Goal: Use online tool/utility: Utilize a website feature to perform a specific function

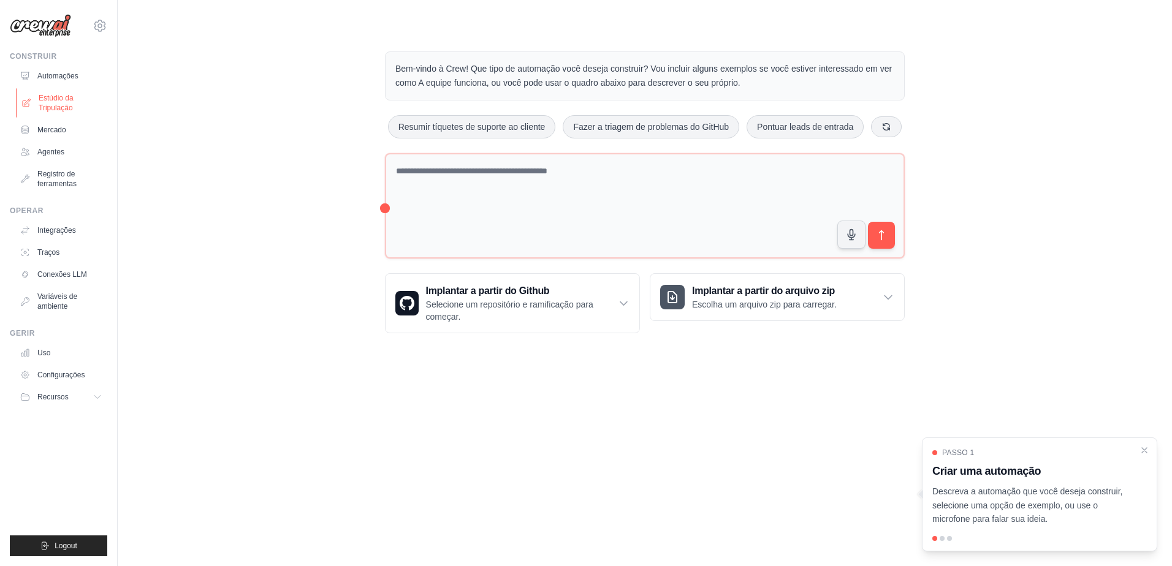
click at [44, 101] on font "Estúdio da Tripulação" at bounding box center [71, 103] width 65 height 20
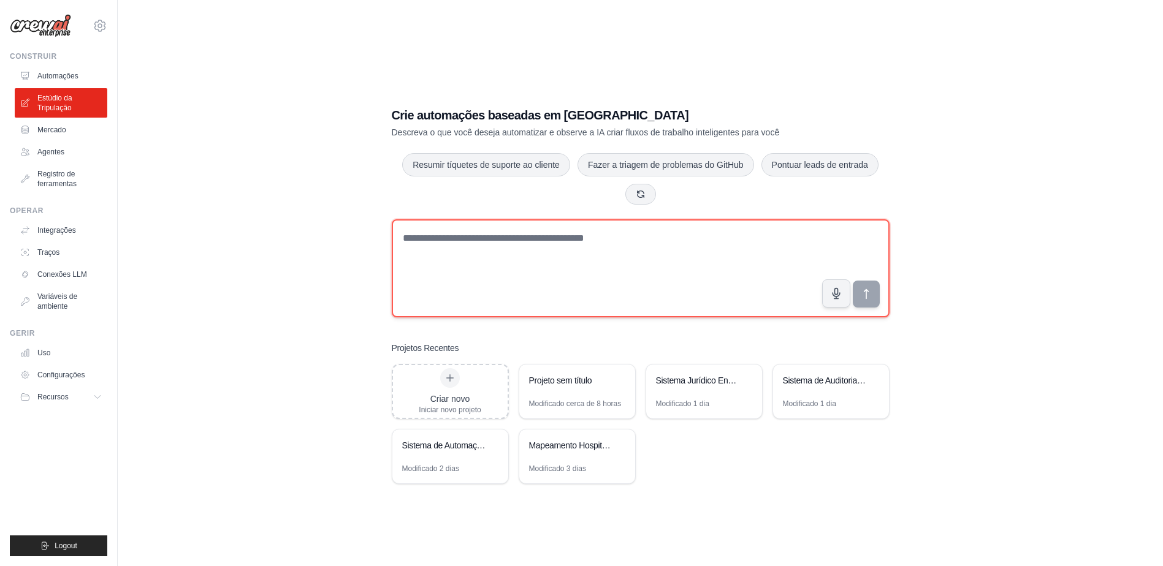
click at [443, 239] on textarea at bounding box center [641, 268] width 498 height 98
paste textarea "**********"
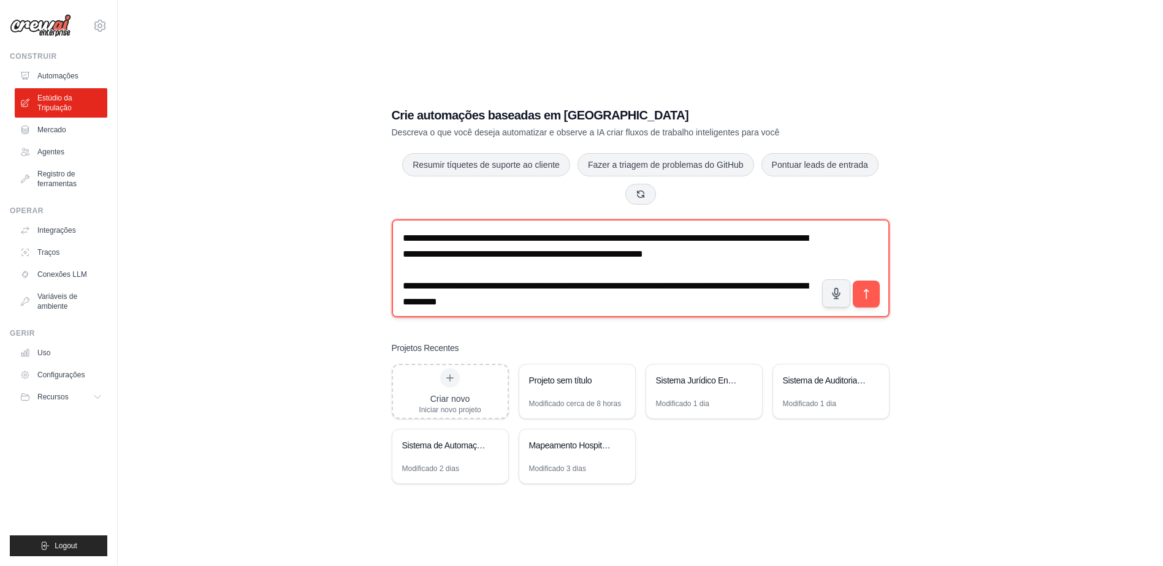
click at [403, 237] on textarea at bounding box center [641, 268] width 498 height 98
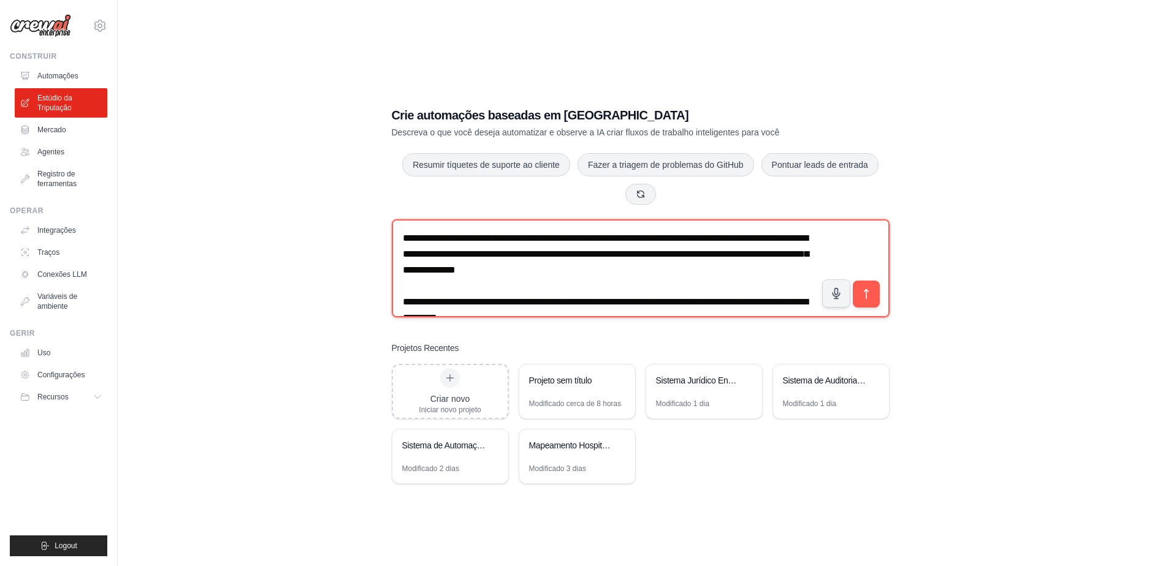
click at [661, 236] on textarea at bounding box center [641, 268] width 498 height 98
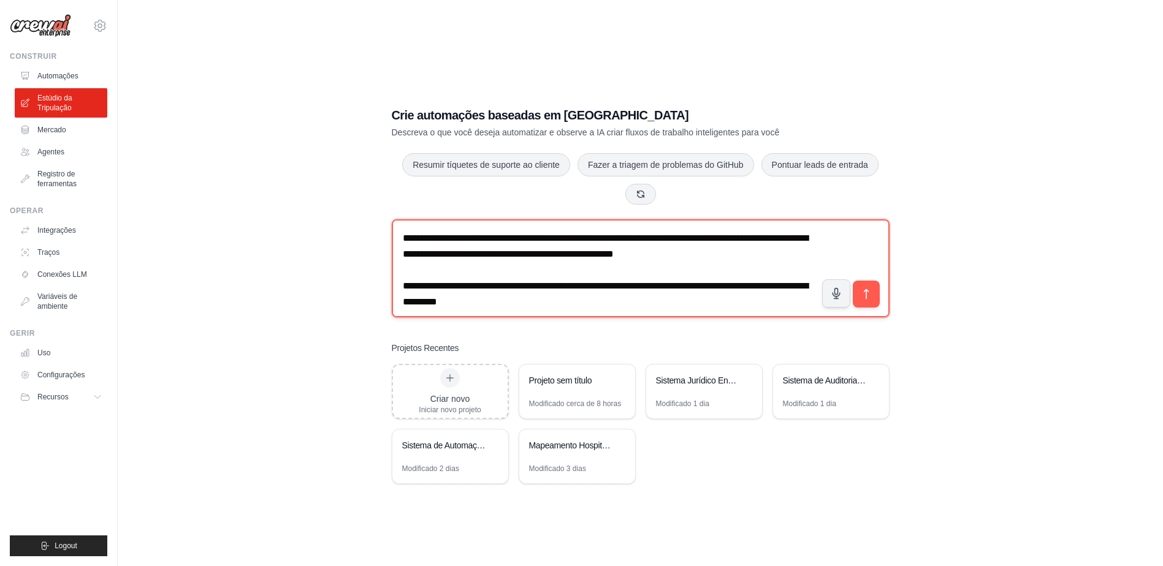
drag, startPoint x: 405, startPoint y: 286, endPoint x: 573, endPoint y: 295, distance: 168.8
click at [573, 295] on textarea at bounding box center [641, 268] width 498 height 98
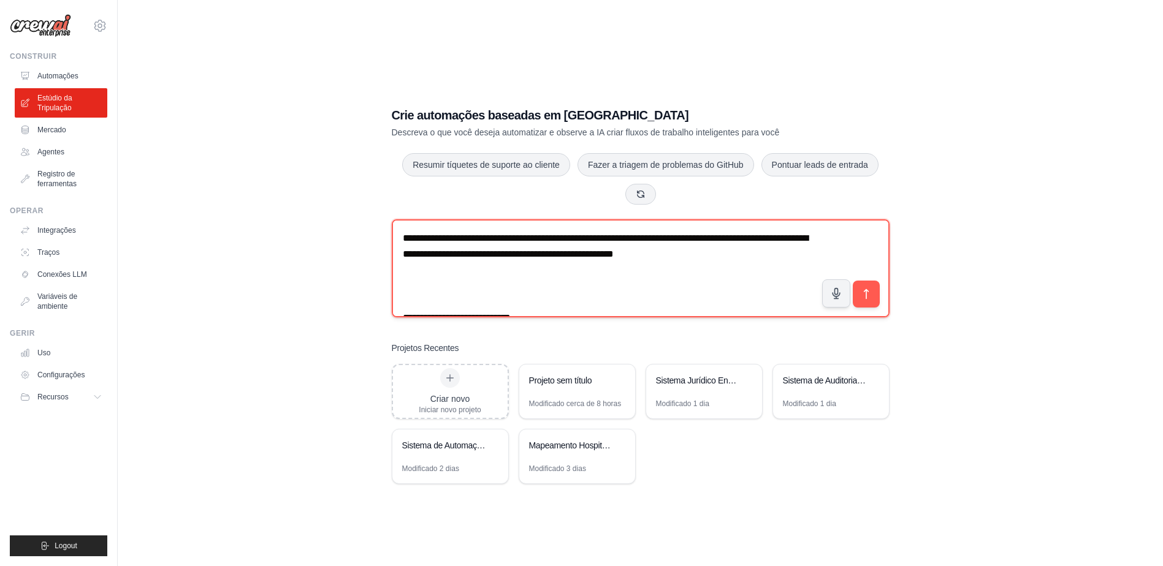
click at [748, 251] on textarea at bounding box center [641, 268] width 498 height 98
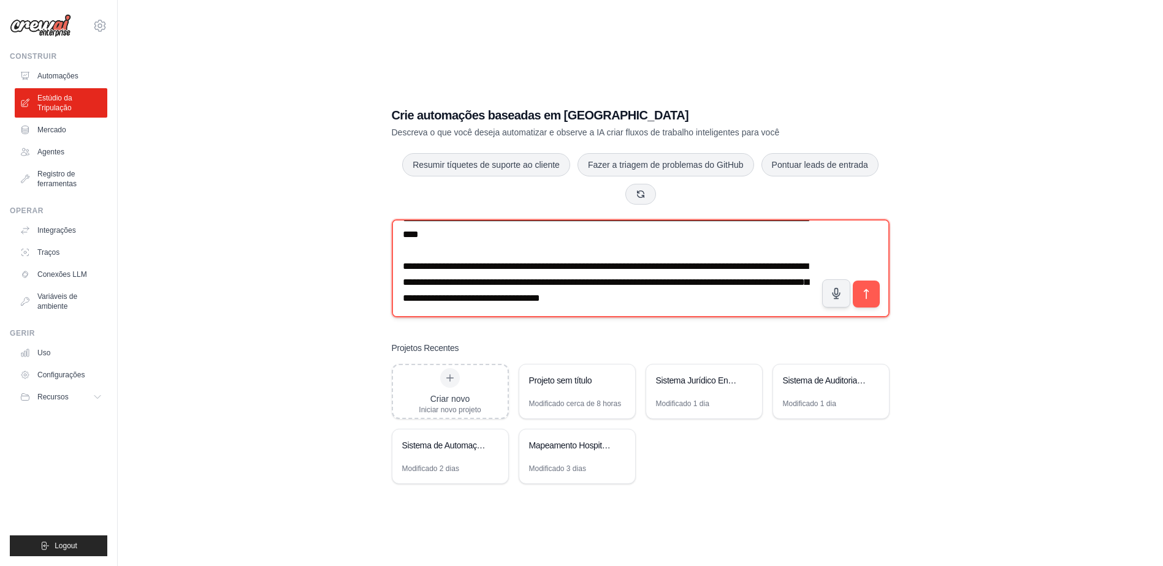
scroll to position [4736, 0]
type textarea "**********"
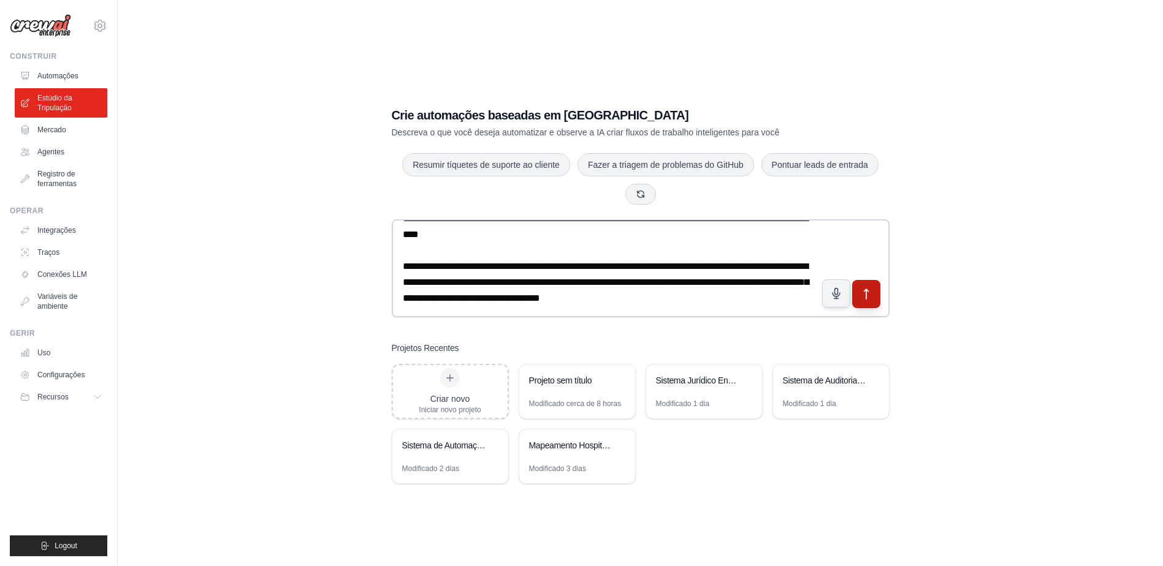
click at [868, 294] on icon "submit" at bounding box center [865, 294] width 13 height 13
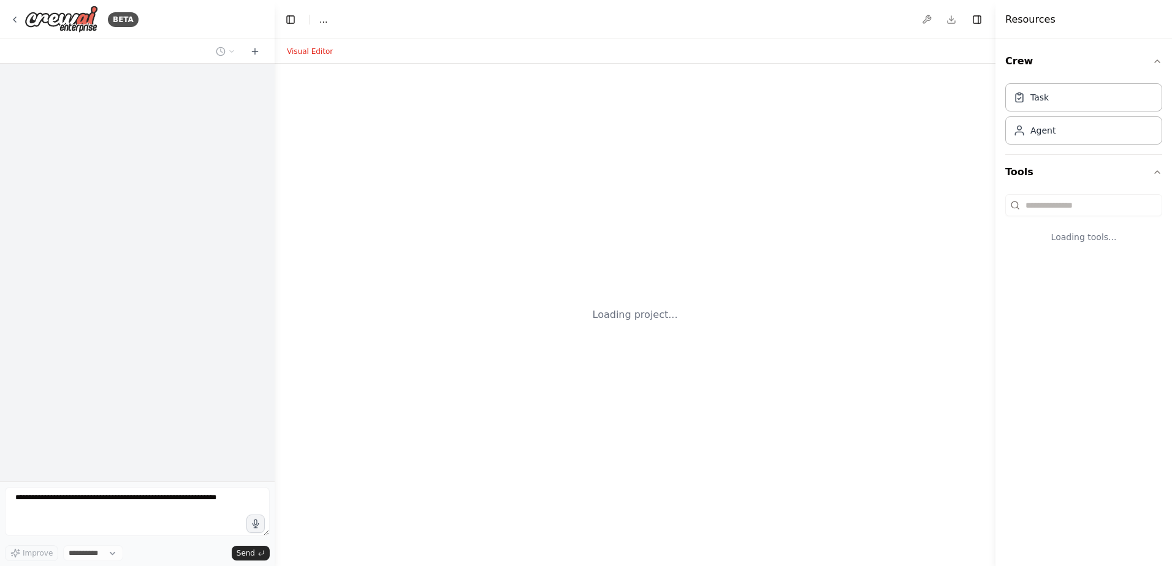
select select "****"
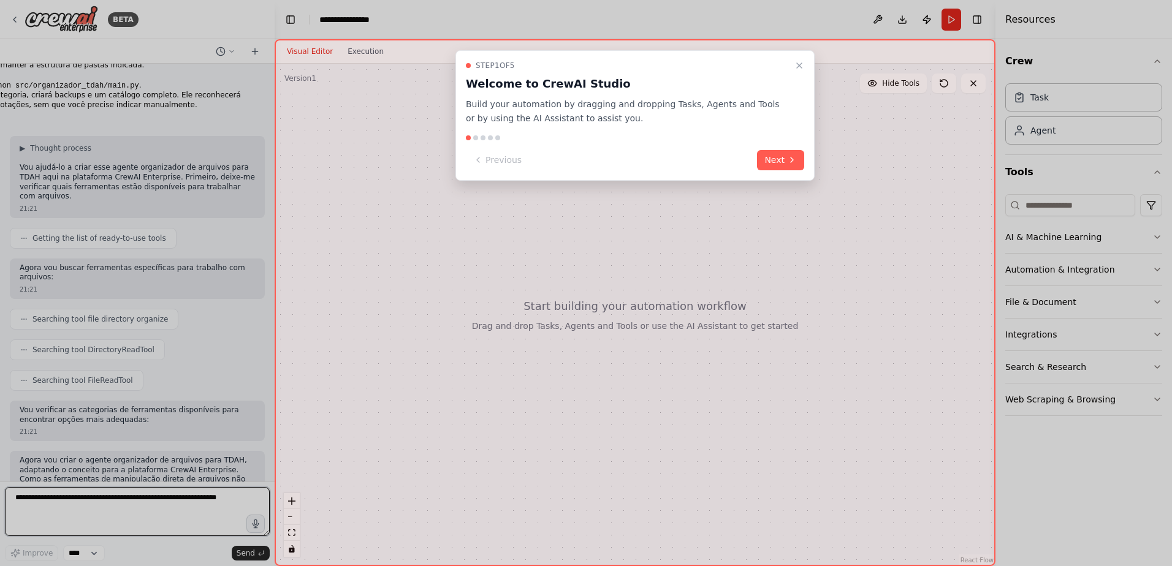
scroll to position [2570, 0]
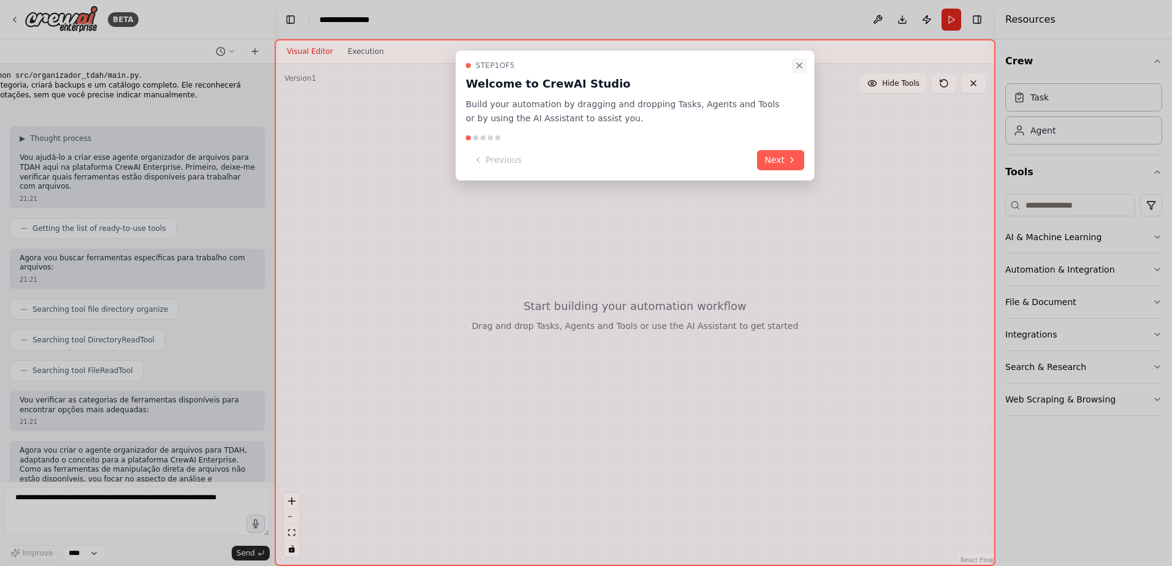
click at [801, 67] on icon "Close walkthrough" at bounding box center [799, 65] width 5 height 5
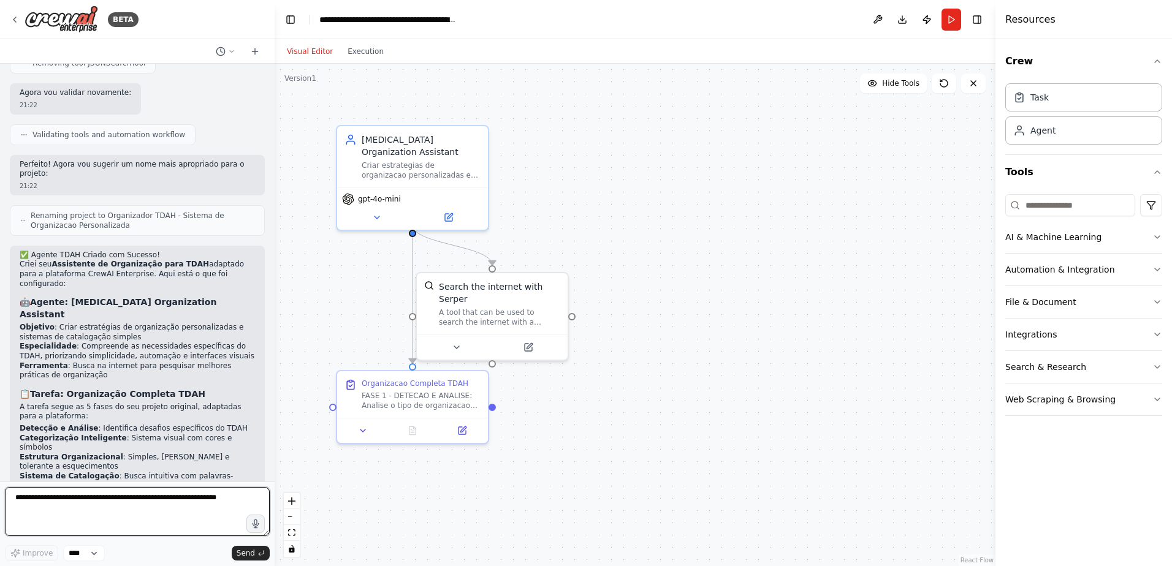
scroll to position [3889, 0]
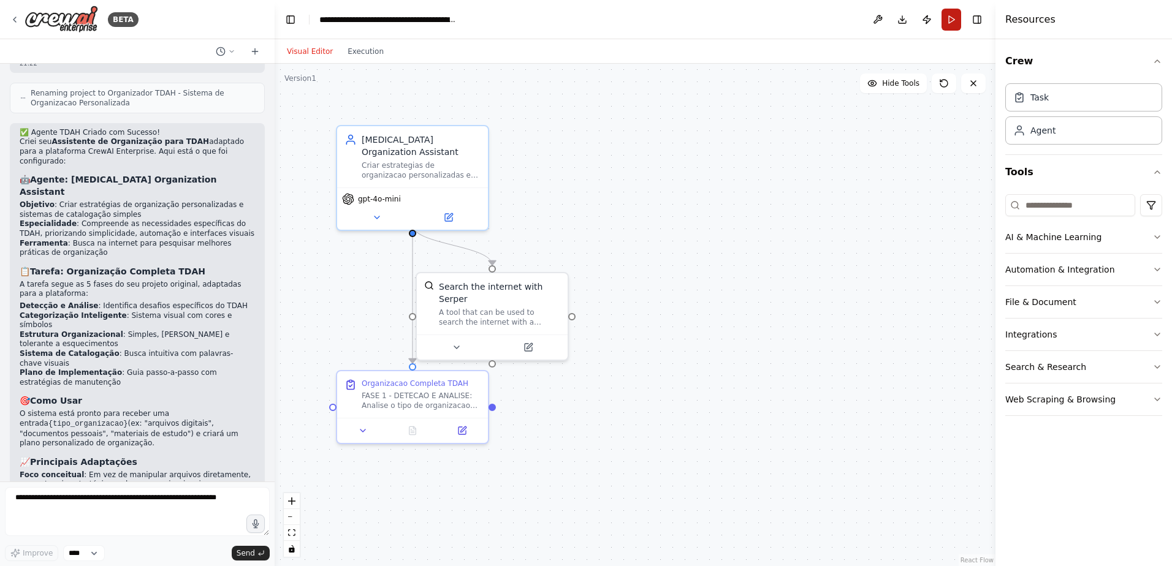
click at [955, 15] on button "Run" at bounding box center [951, 20] width 20 height 22
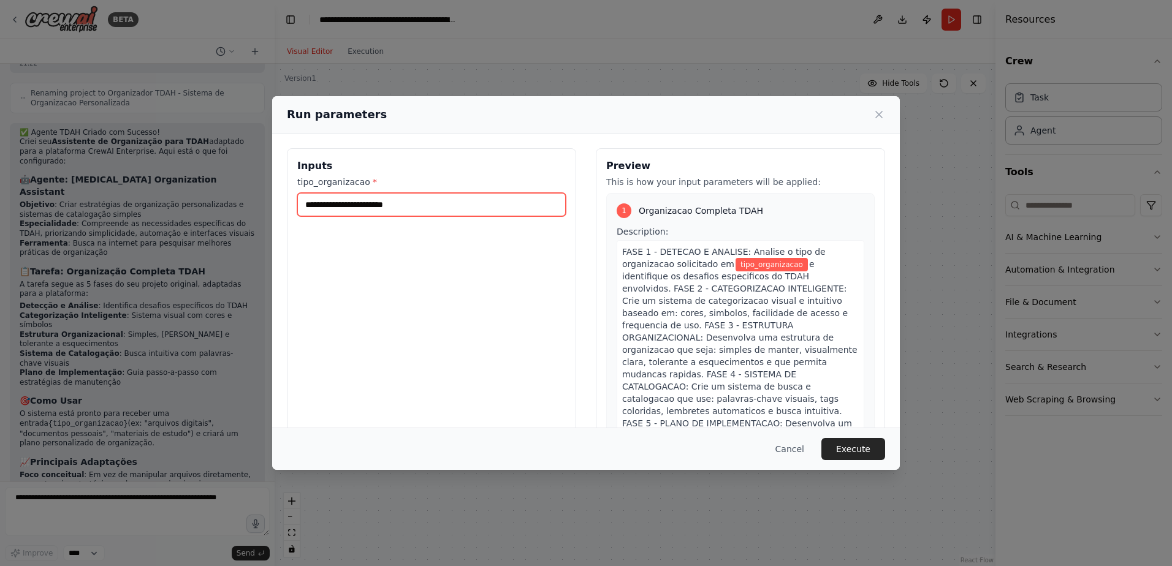
click at [308, 205] on input "tipo_organizacao *" at bounding box center [431, 204] width 268 height 23
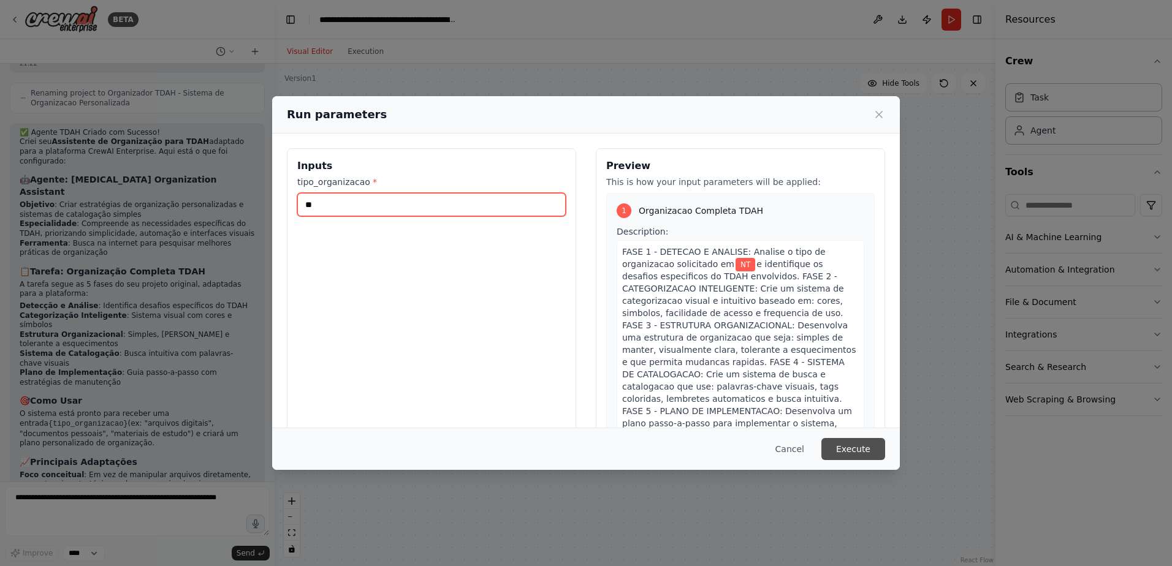
type input "**"
click at [856, 449] on button "Execute" at bounding box center [853, 449] width 64 height 22
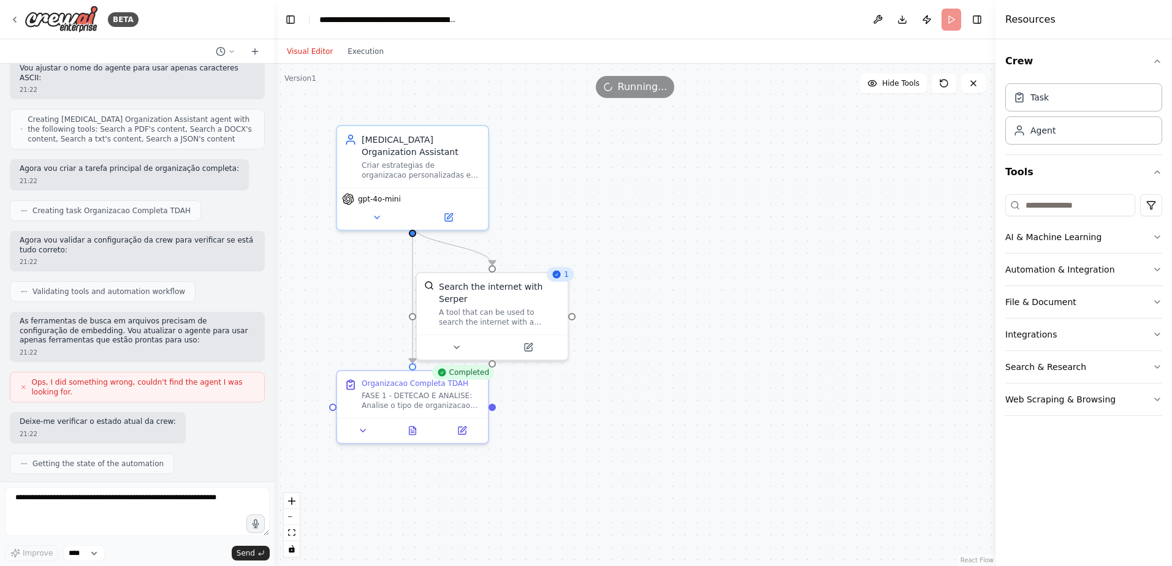
scroll to position [3338, 0]
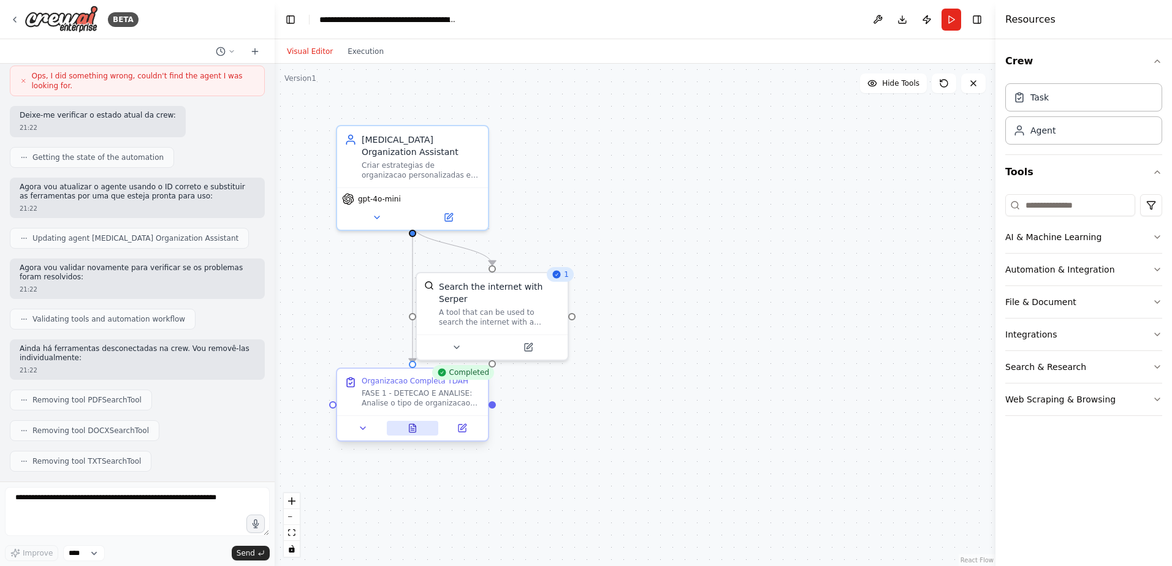
click at [411, 430] on icon at bounding box center [412, 428] width 7 height 8
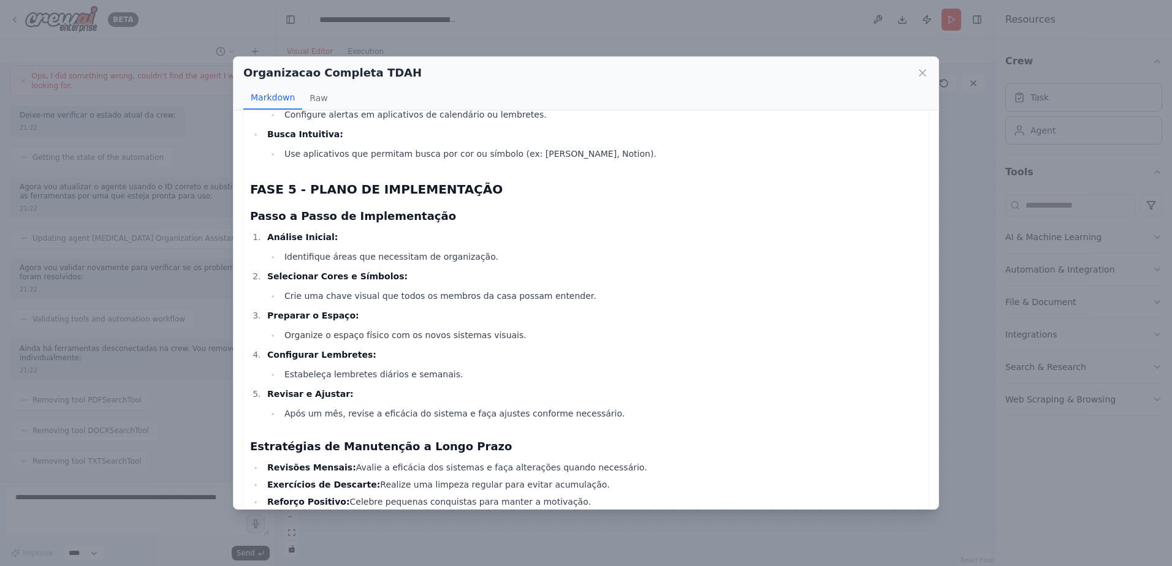
scroll to position [1157, 0]
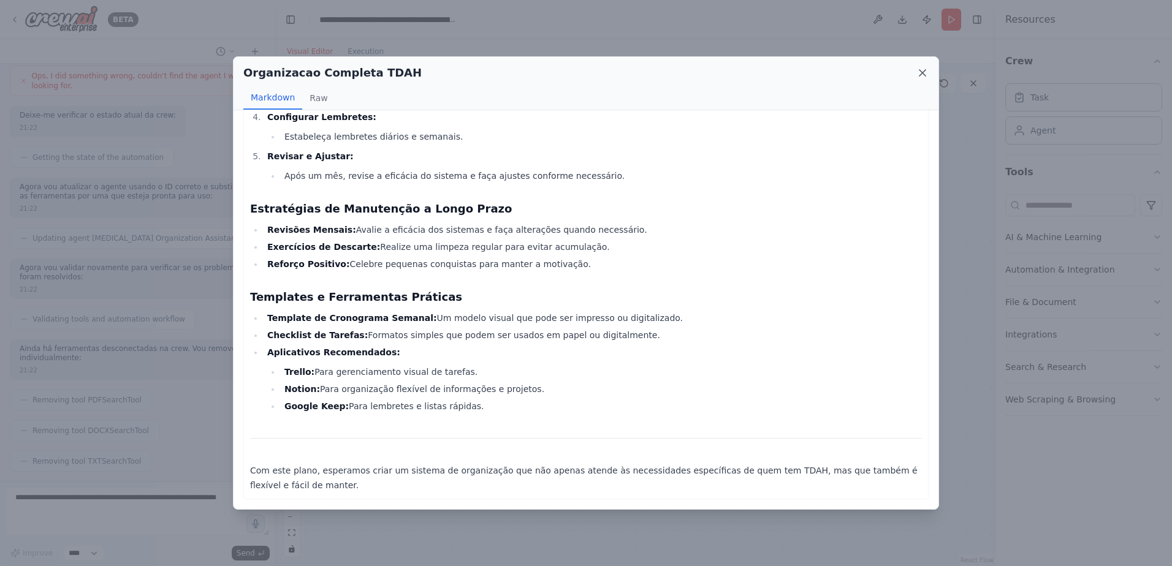
click at [922, 72] on icon at bounding box center [922, 73] width 12 height 12
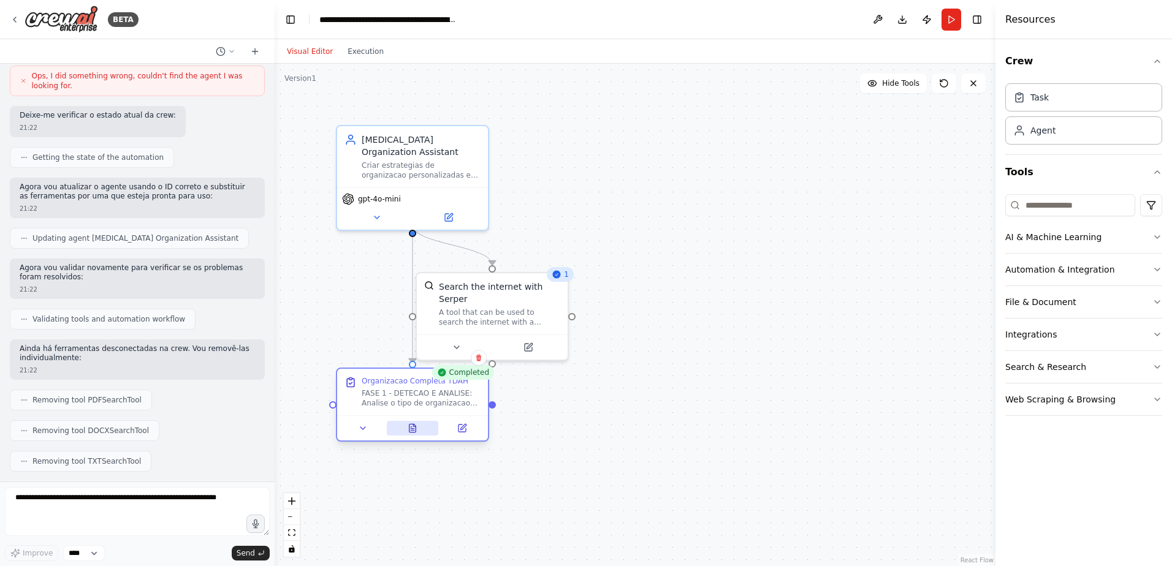
click at [413, 429] on icon at bounding box center [412, 429] width 3 height 0
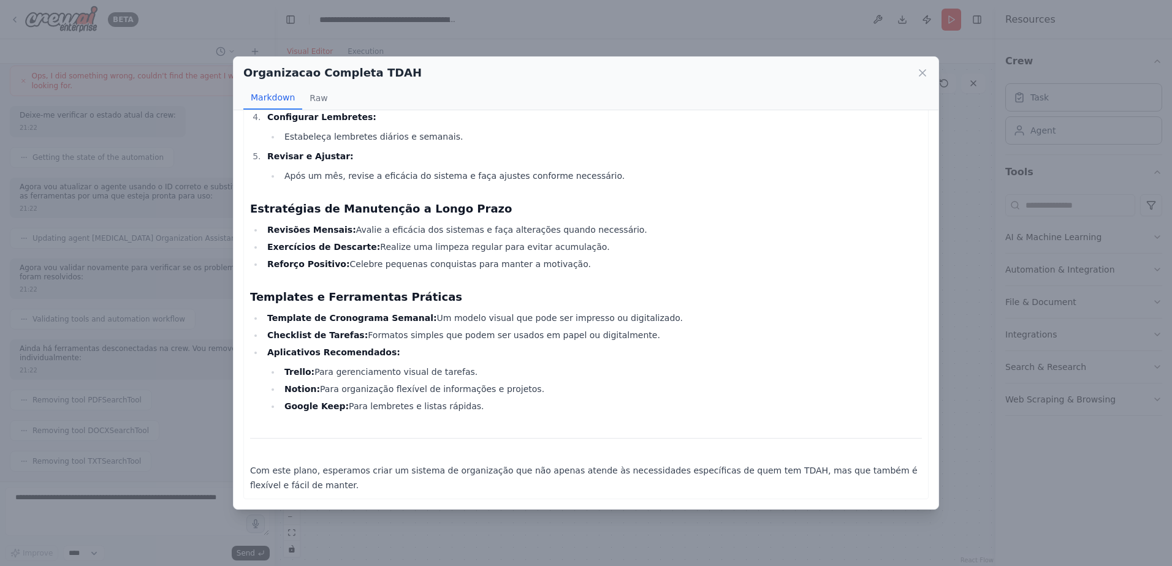
click at [925, 75] on icon at bounding box center [922, 73] width 12 height 12
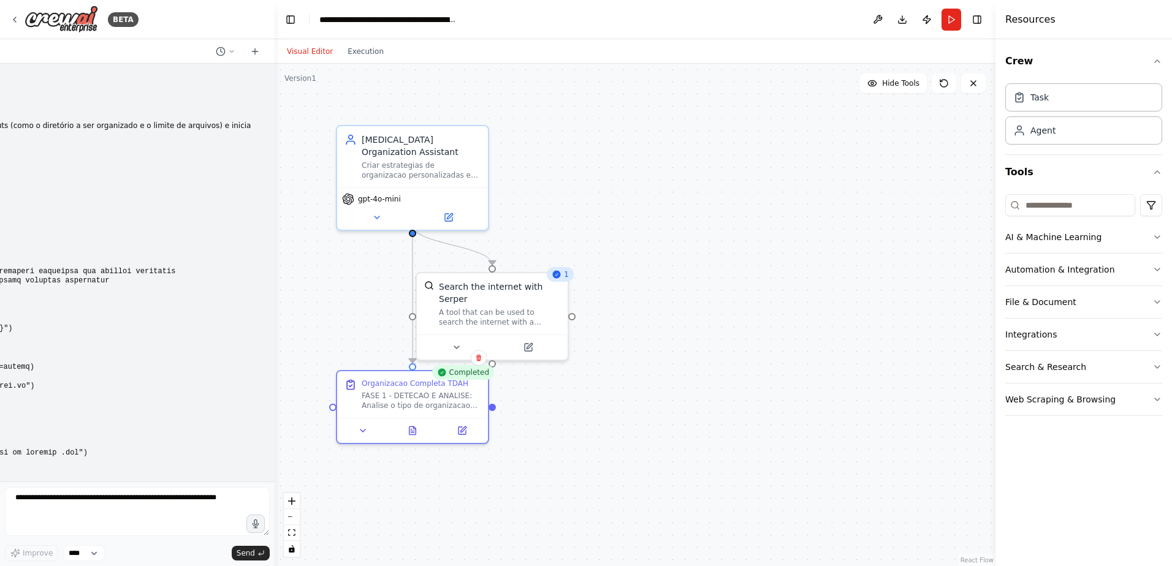
scroll to position [1806, 0]
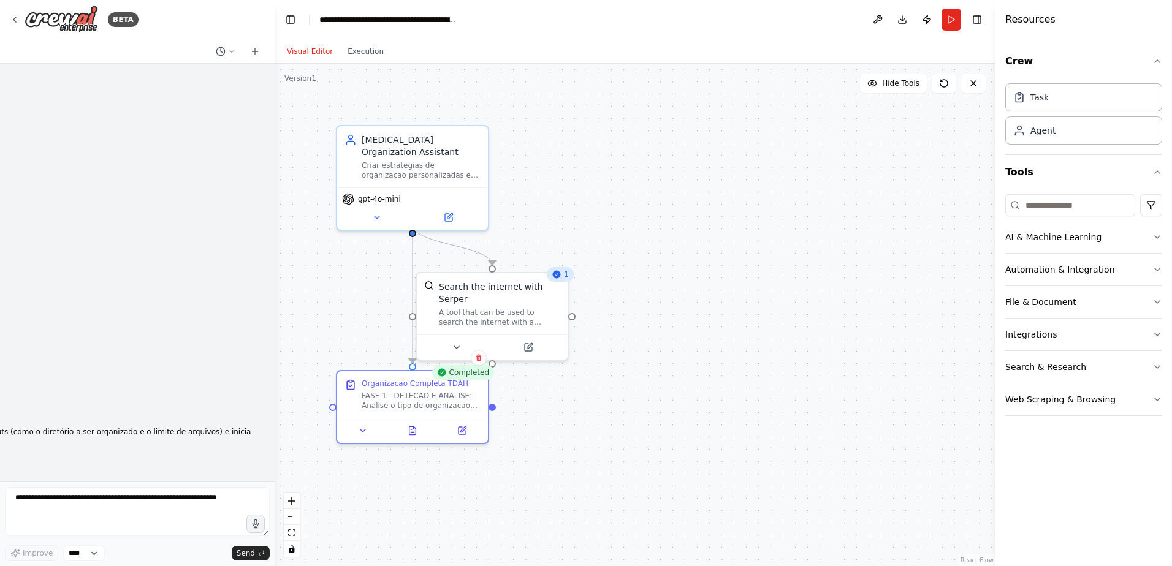
drag, startPoint x: 112, startPoint y: 269, endPoint x: 200, endPoint y: 276, distance: 88.6
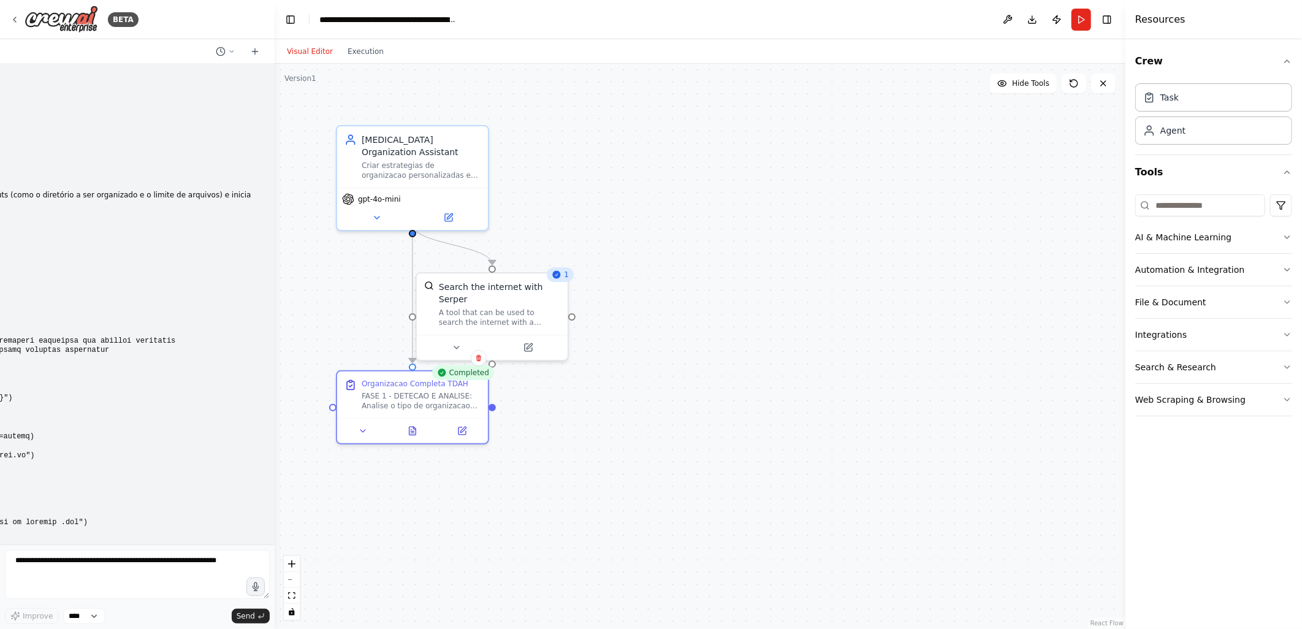
scroll to position [2452, 0]
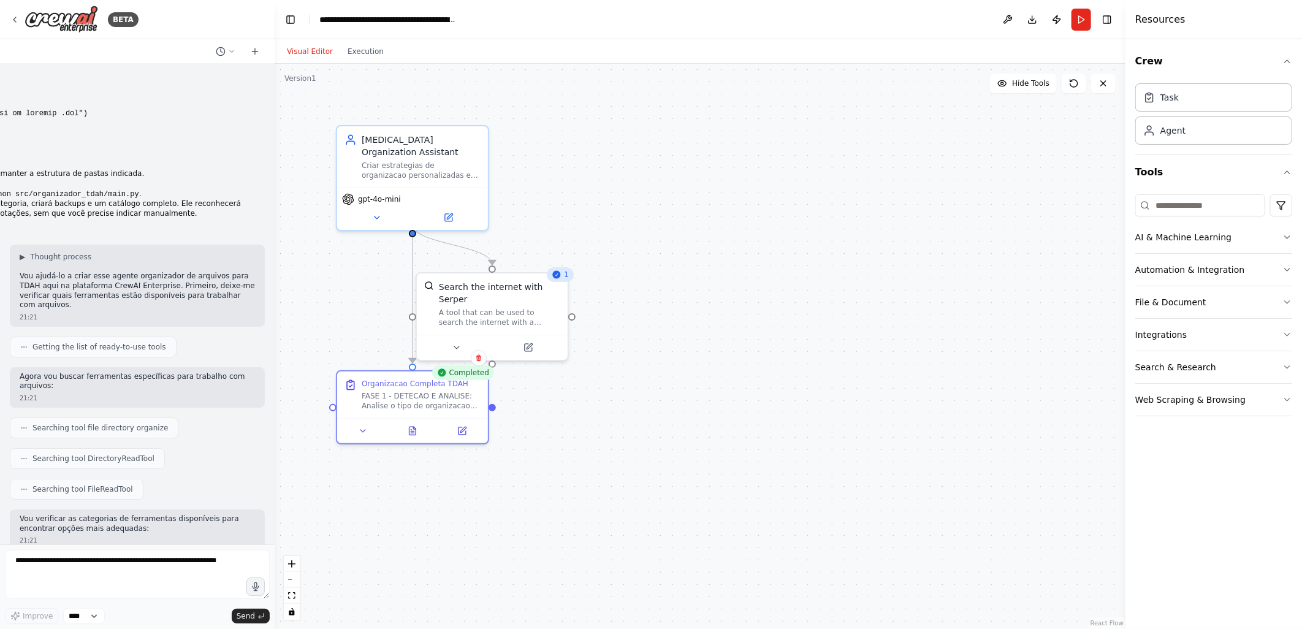
click at [306, 47] on button "Visual Editor" at bounding box center [309, 51] width 61 height 15
click at [14, 17] on icon at bounding box center [15, 20] width 10 height 10
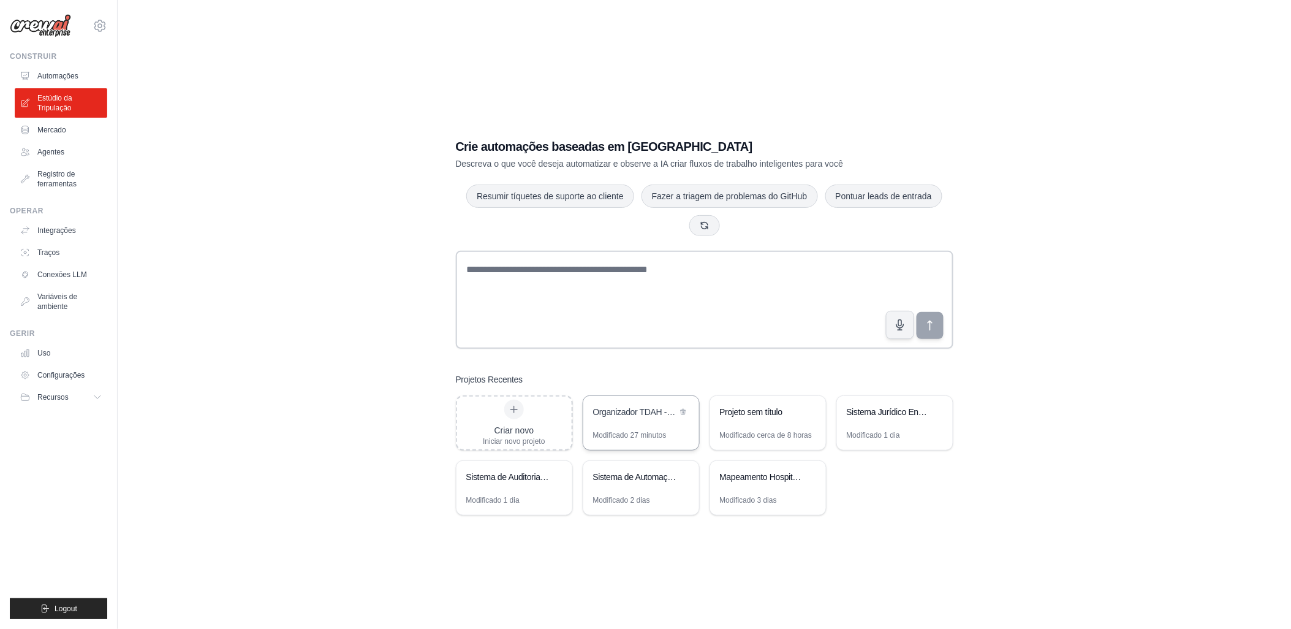
click at [622, 425] on div "Organizador TDAH - Sistema de Organização Personalizada" at bounding box center [641, 413] width 116 height 34
click at [683, 409] on icon at bounding box center [683, 411] width 7 height 7
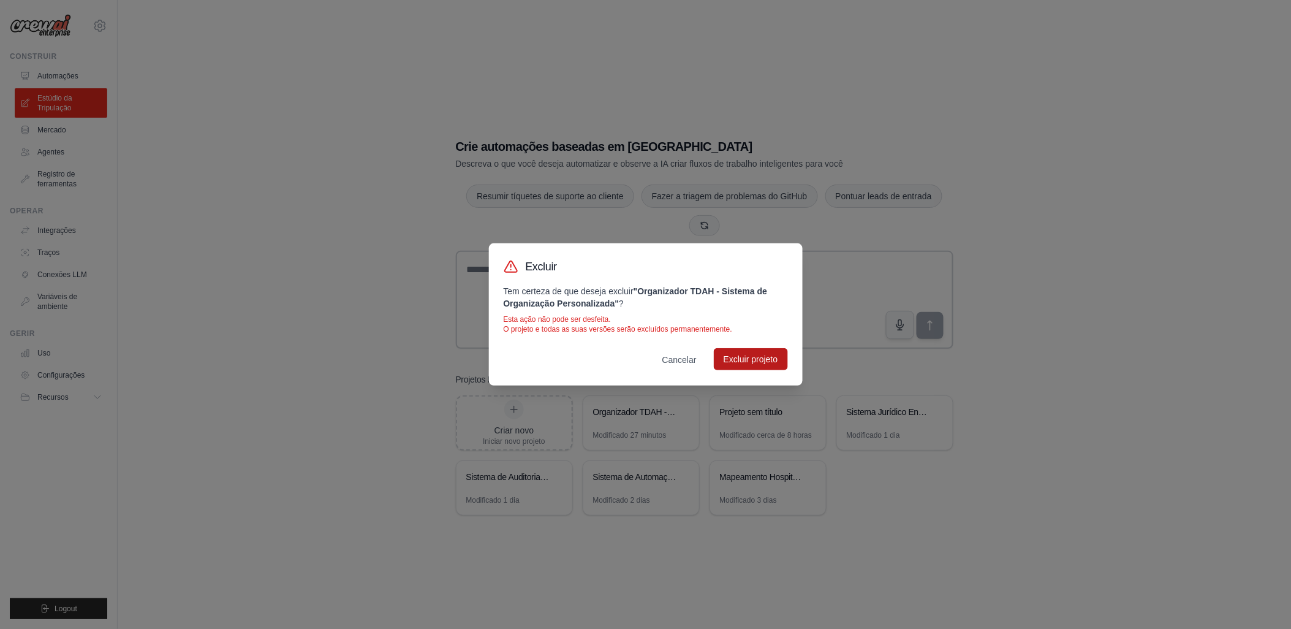
click at [743, 352] on button "Excluir projeto" at bounding box center [751, 359] width 74 height 22
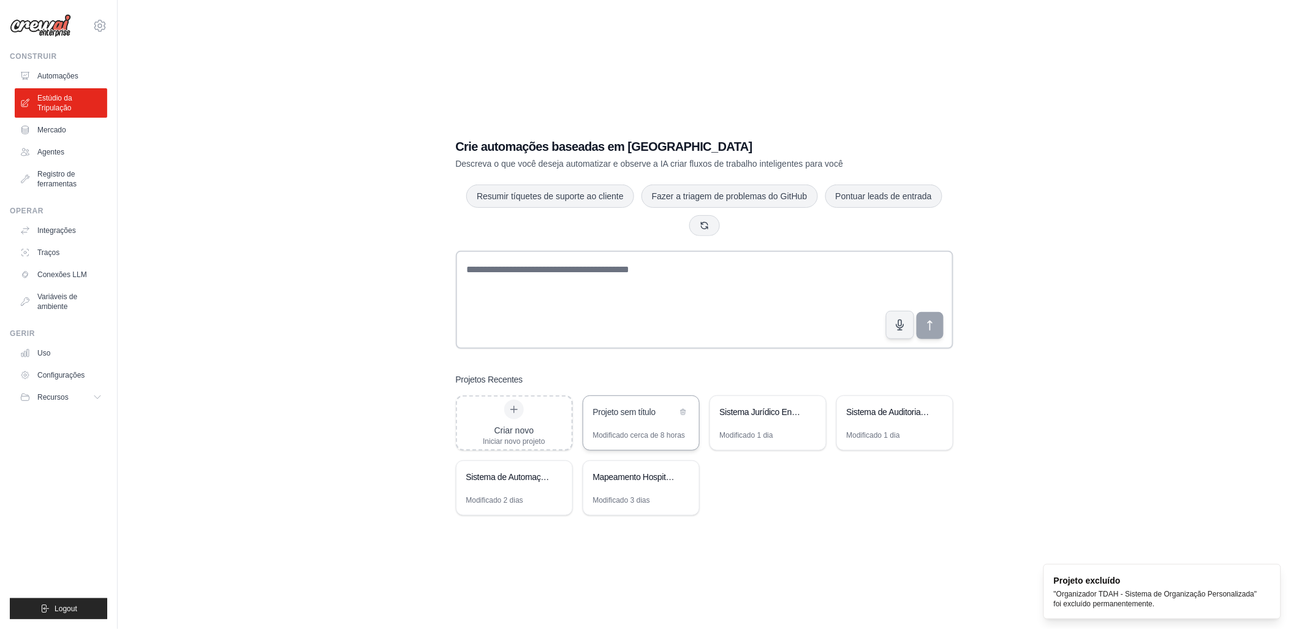
click at [640, 424] on div "Projeto sem título" at bounding box center [641, 413] width 116 height 34
click at [682, 411] on icon at bounding box center [683, 411] width 7 height 7
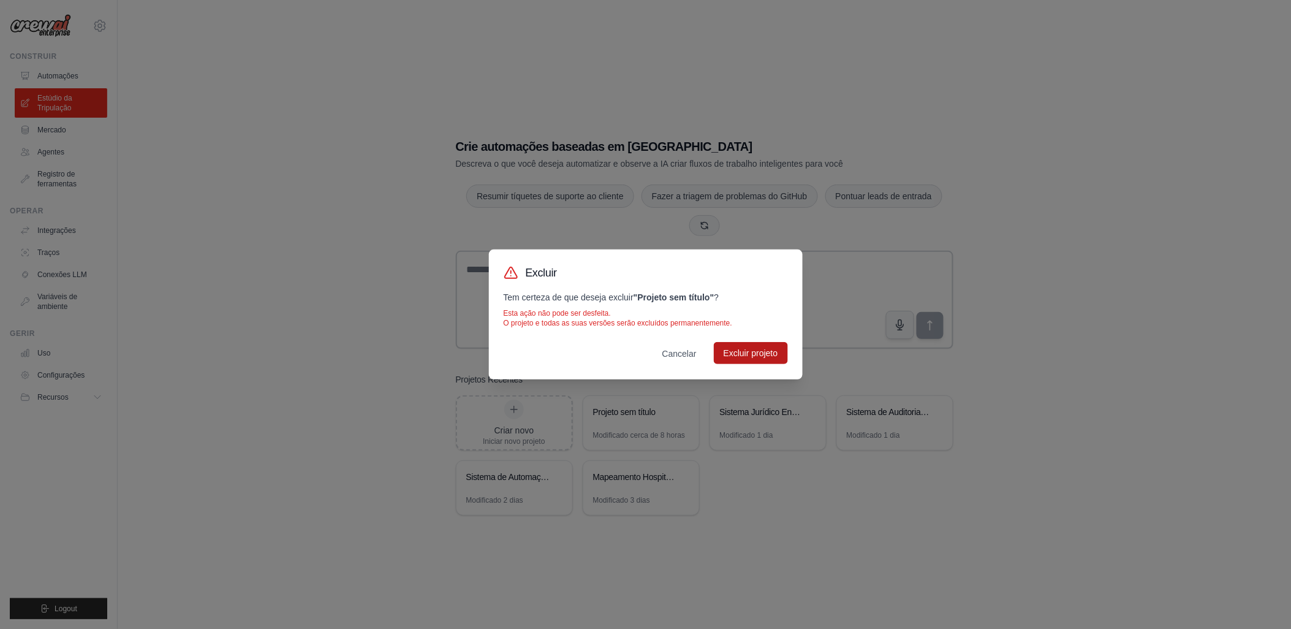
click at [742, 355] on button "Excluir projeto" at bounding box center [751, 353] width 74 height 22
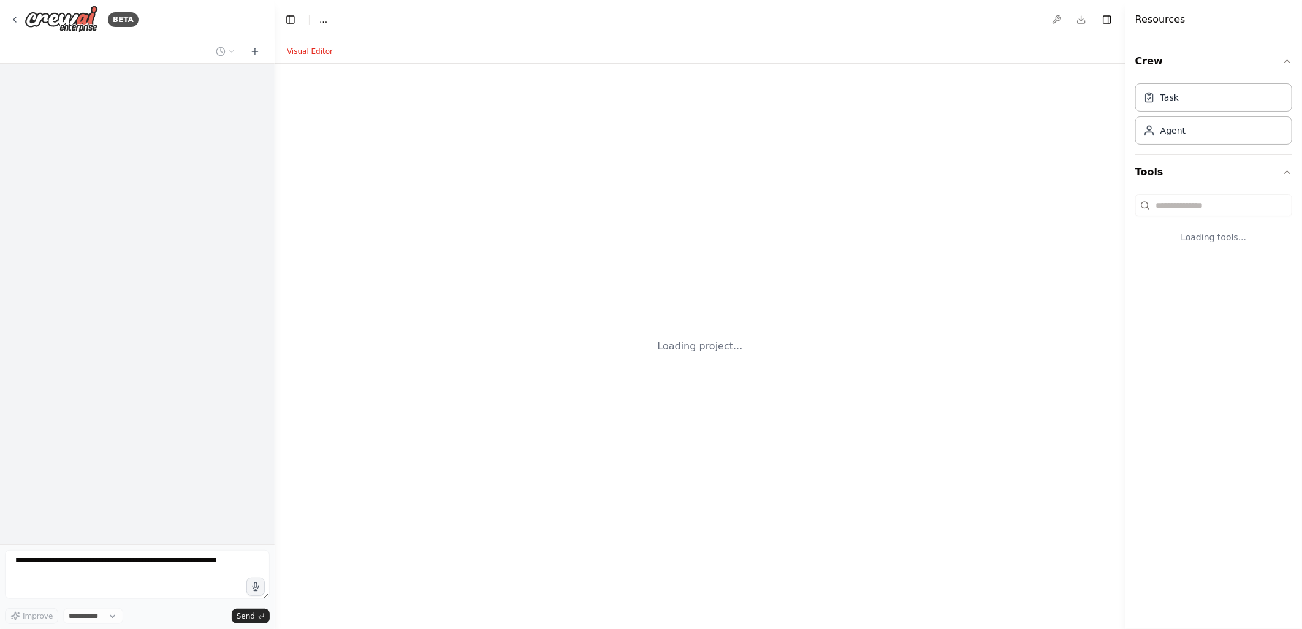
select select "****"
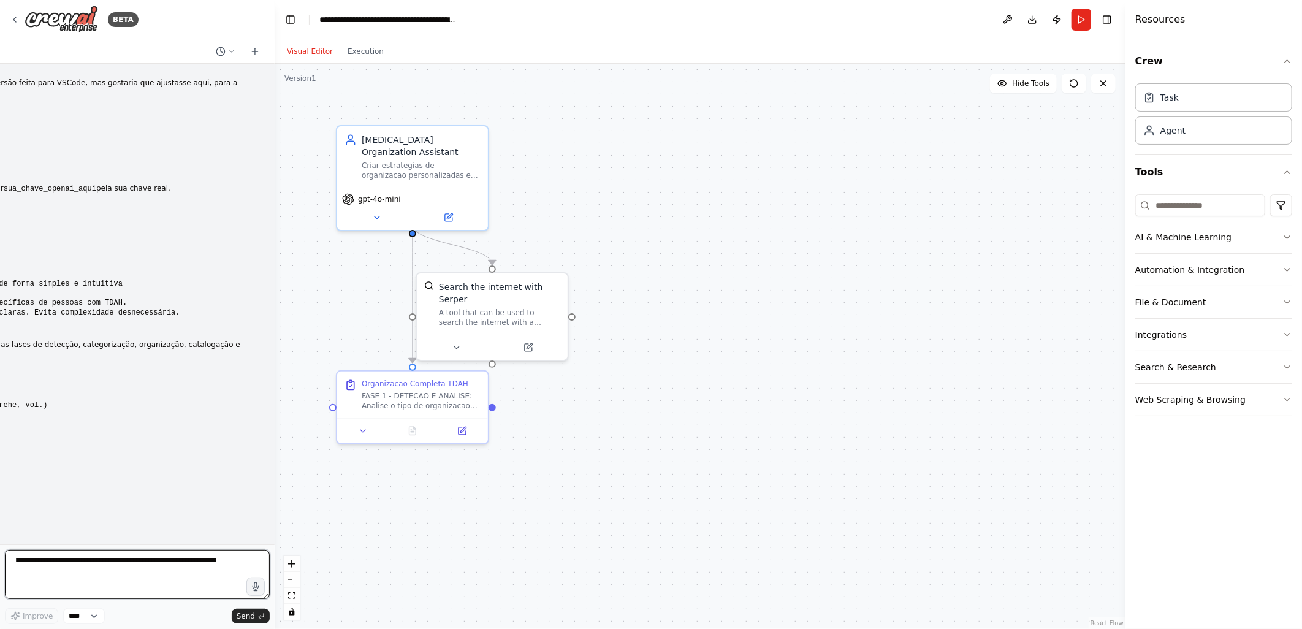
click at [27, 567] on textarea at bounding box center [137, 574] width 265 height 49
type textarea "*"
type textarea "**********"
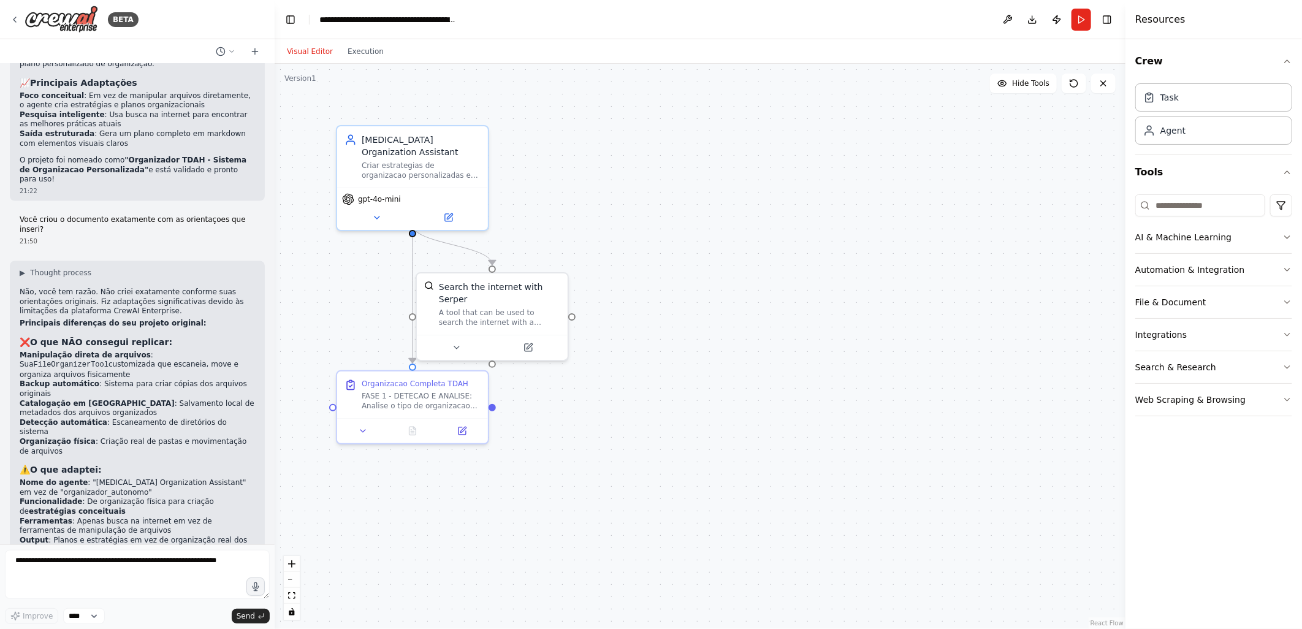
scroll to position [4279, 0]
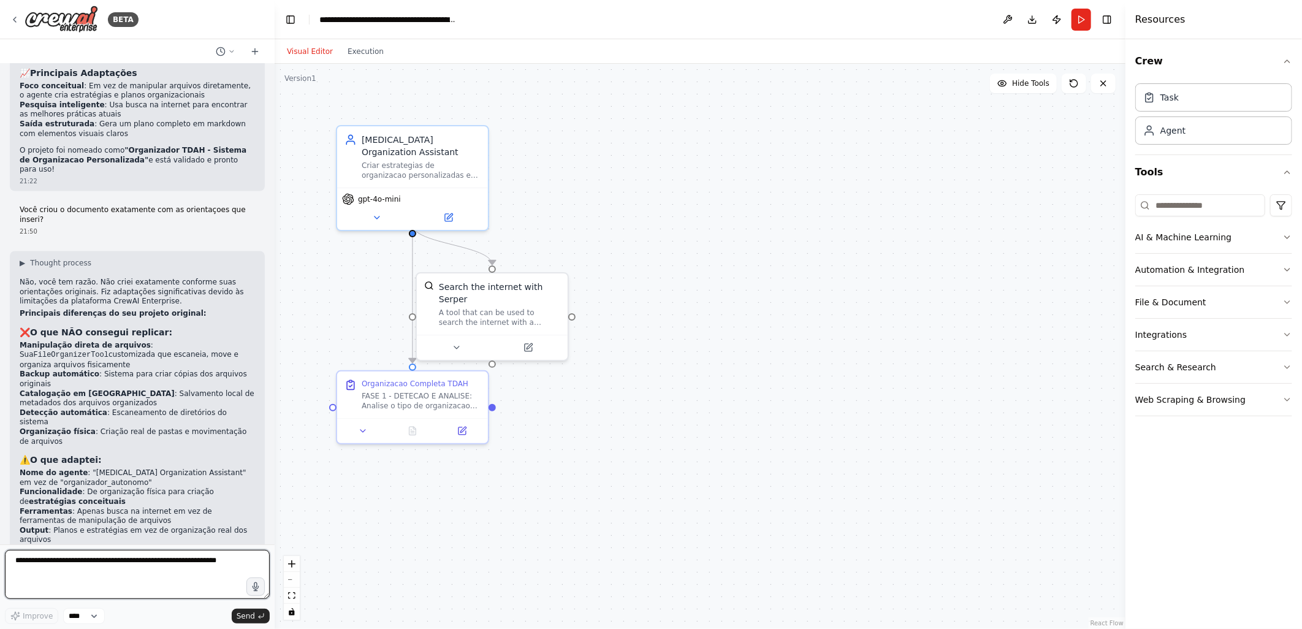
click at [35, 564] on textarea at bounding box center [137, 574] width 265 height 49
type textarea "**********"
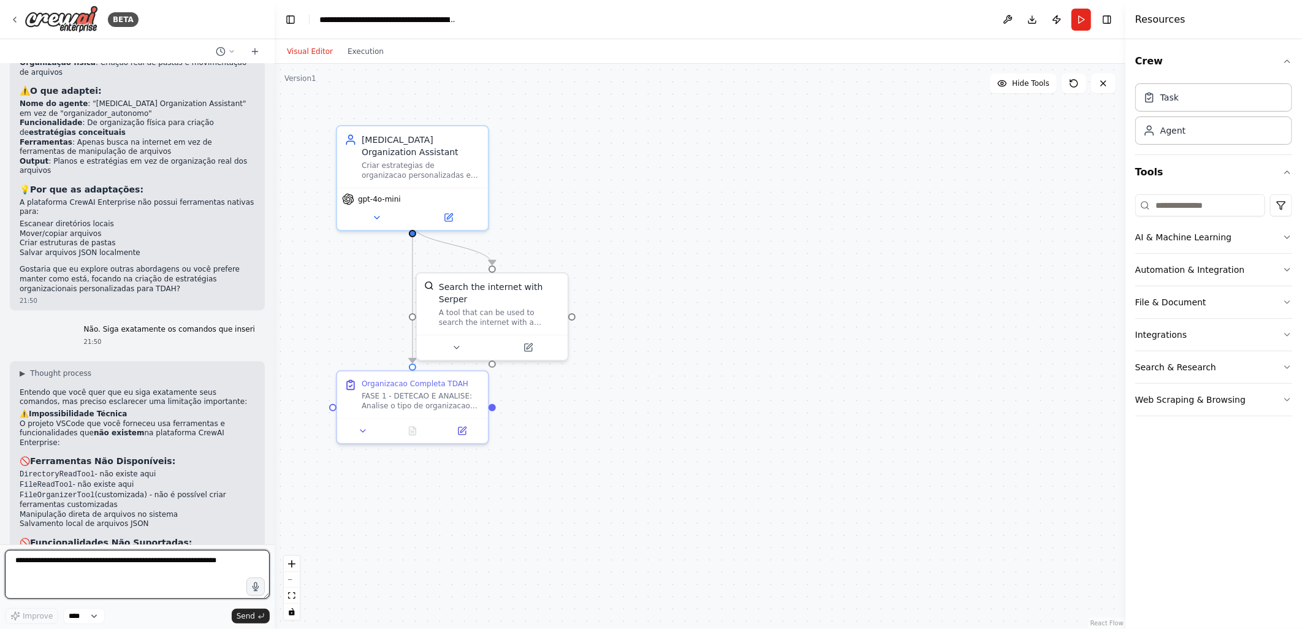
scroll to position [4660, 0]
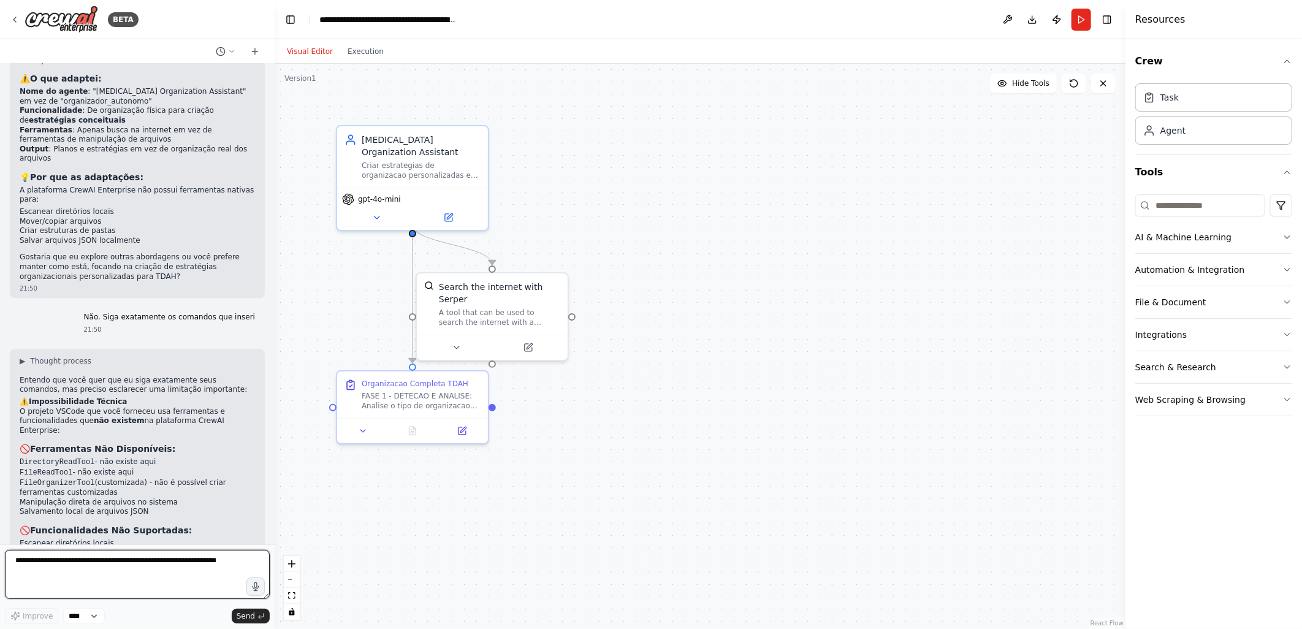
drag, startPoint x: 39, startPoint y: 560, endPoint x: 47, endPoint y: 561, distance: 7.6
click at [39, 560] on textarea at bounding box center [137, 574] width 265 height 49
type textarea "*"
click at [462, 426] on icon at bounding box center [463, 427] width 6 height 6
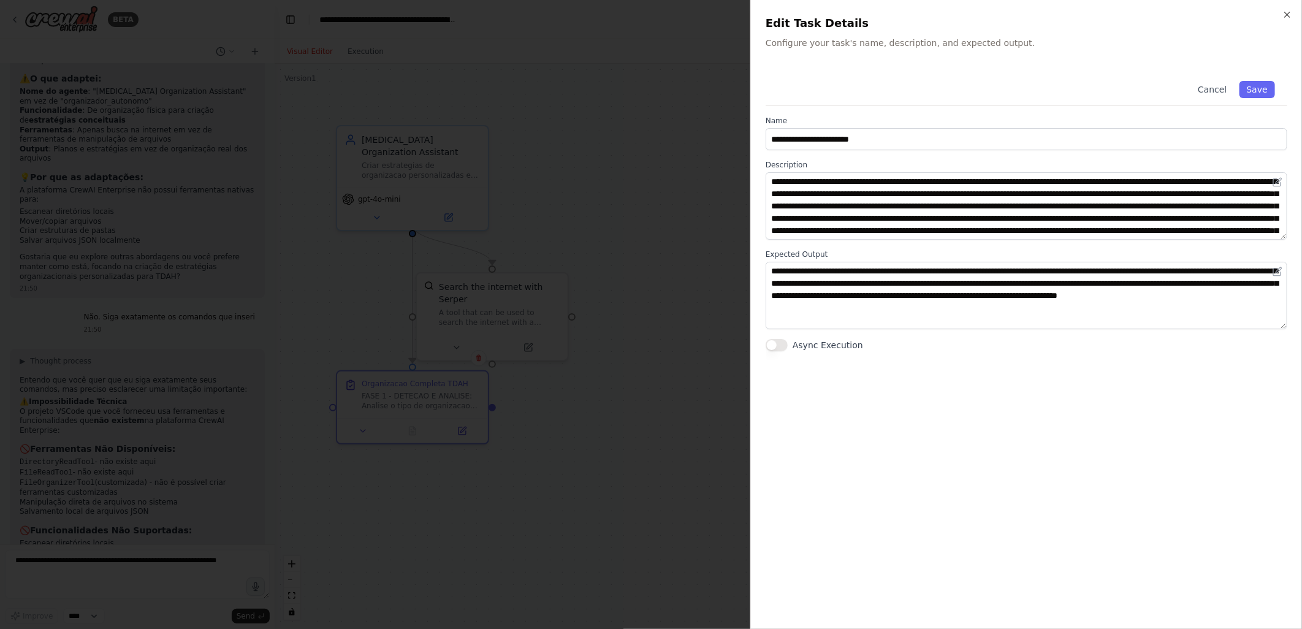
scroll to position [25, 0]
click at [1287, 10] on icon "button" at bounding box center [1287, 15] width 10 height 10
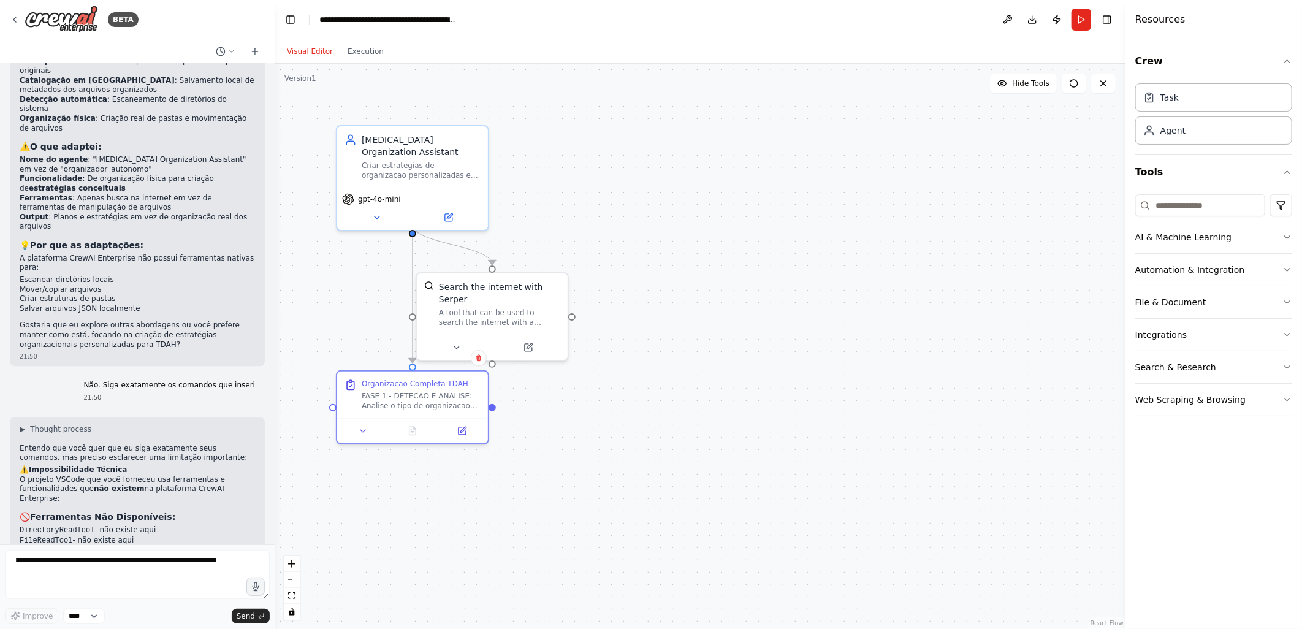
scroll to position [4660, 0]
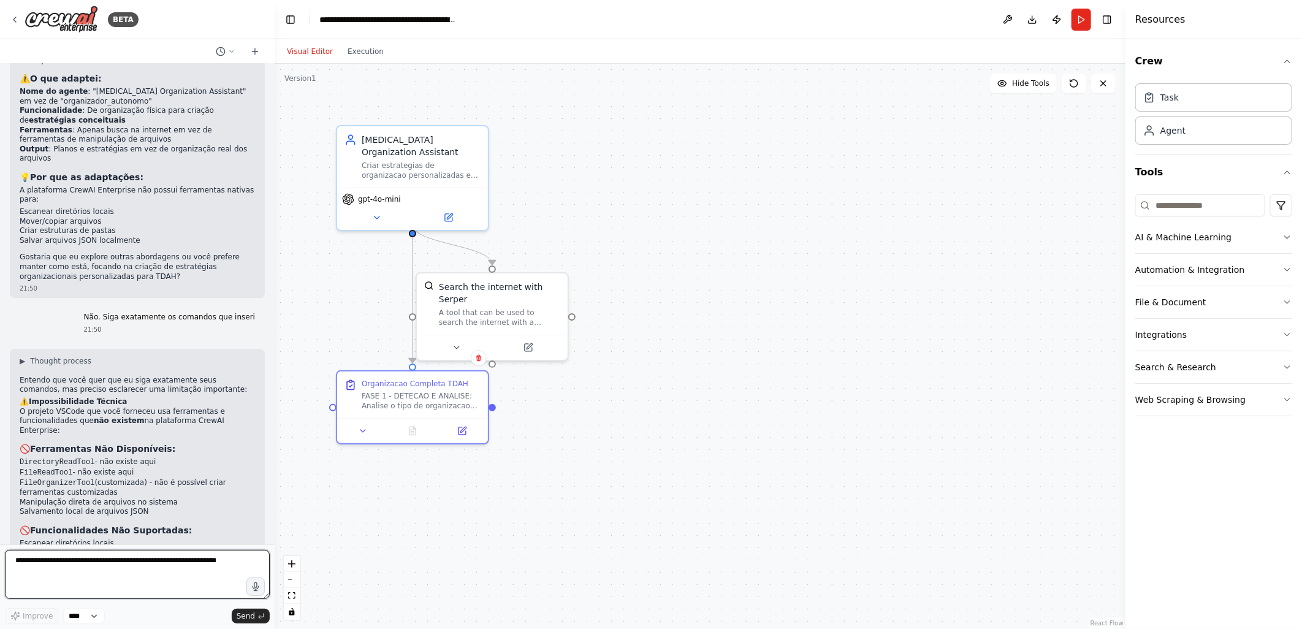
click at [27, 558] on textarea at bounding box center [137, 574] width 265 height 49
type textarea "**********"
click at [17, 20] on icon at bounding box center [15, 20] width 10 height 10
